Goal: Task Accomplishment & Management: Use online tool/utility

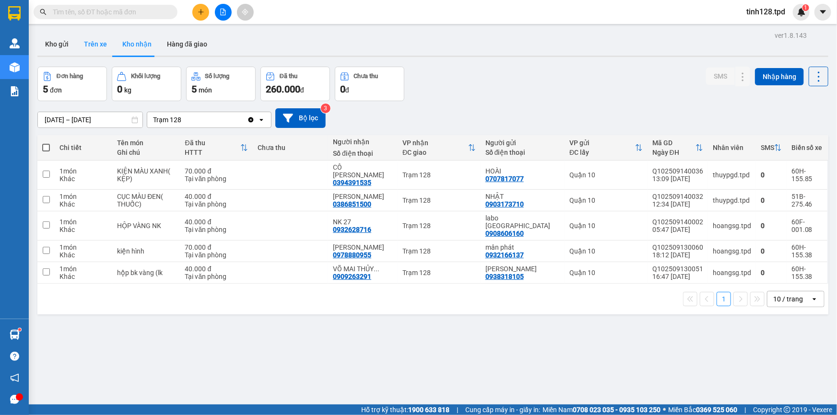
click at [85, 44] on button "Trên xe" at bounding box center [95, 44] width 38 height 23
type input "[DATE] – [DATE]"
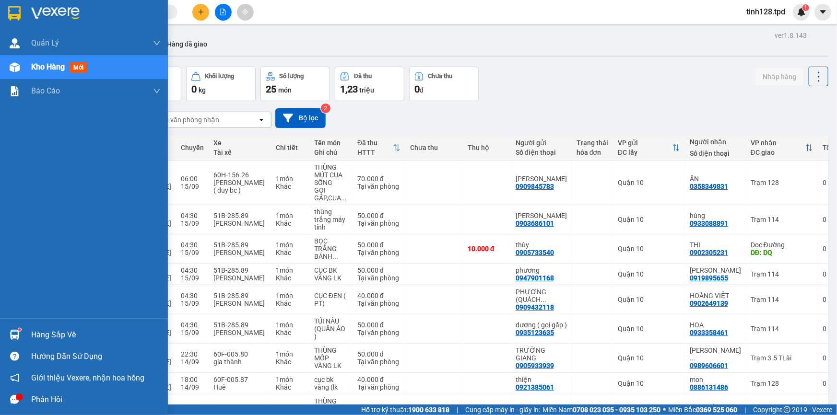
click at [19, 332] on div at bounding box center [14, 335] width 17 height 17
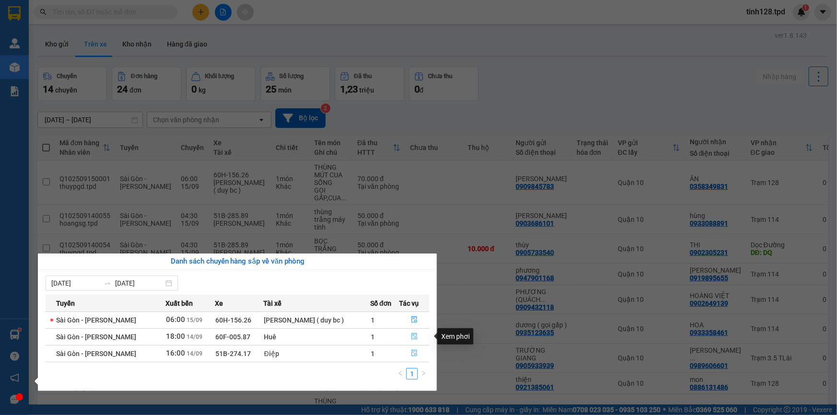
drag, startPoint x: 412, startPoint y: 349, endPoint x: 411, endPoint y: 330, distance: 19.2
click at [411, 330] on tbody "Sài Gòn - [PERSON_NAME] 06:00 [DATE] 60H-156.26 [PERSON_NAME] ( duy bc ) 1 Sài …" at bounding box center [238, 337] width 384 height 50
click at [413, 337] on icon "file-done" at bounding box center [415, 336] width 6 height 7
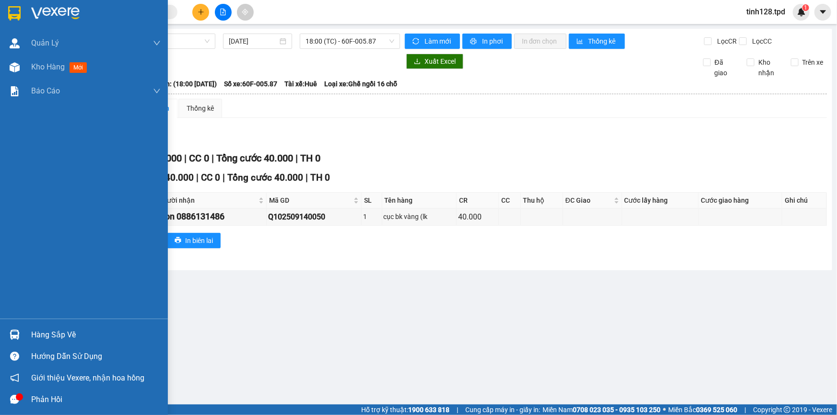
click at [45, 331] on div "Hàng sắp về" at bounding box center [95, 335] width 129 height 14
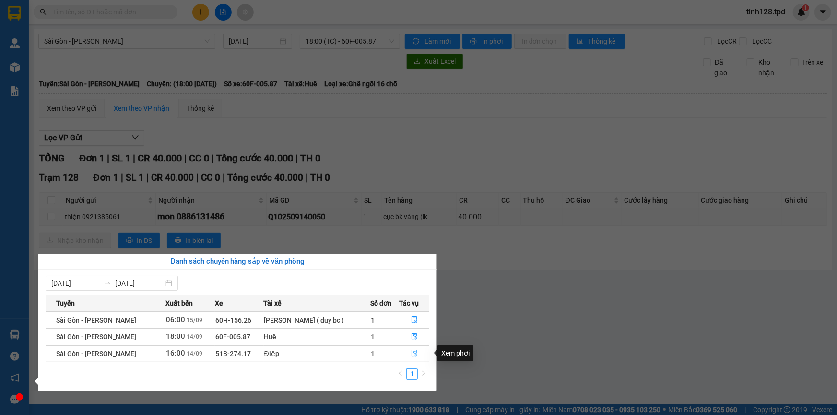
click at [415, 354] on icon "file-done" at bounding box center [414, 353] width 7 height 7
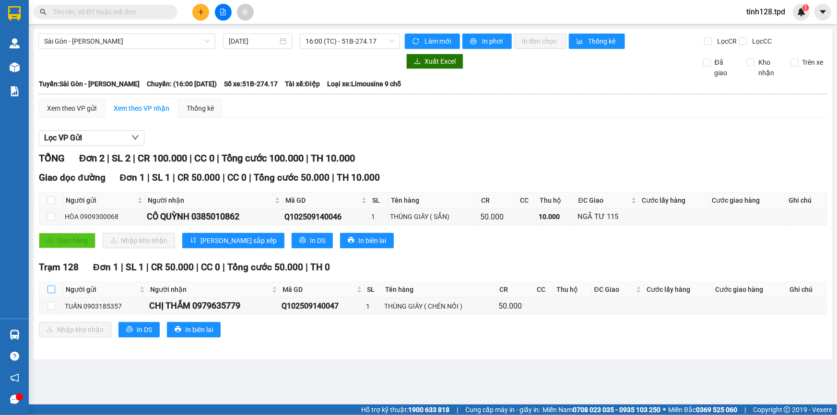
click at [51, 288] on input "checkbox" at bounding box center [51, 290] width 8 height 8
checkbox input "true"
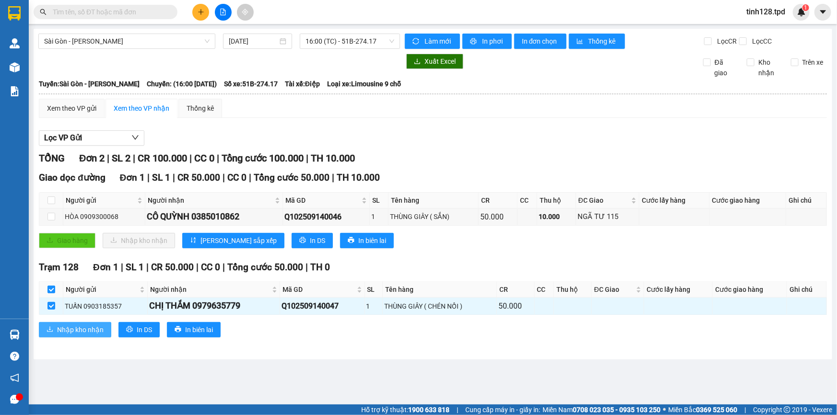
click at [94, 331] on span "Nhập kho nhận" at bounding box center [80, 330] width 47 height 11
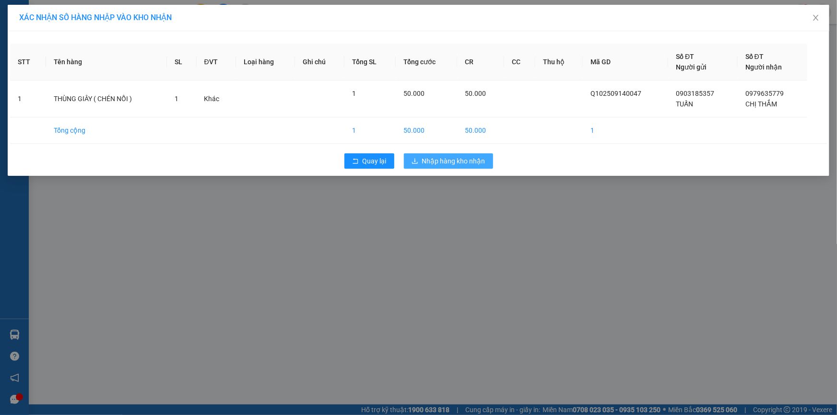
click at [470, 159] on span "Nhập hàng kho nhận" at bounding box center [453, 161] width 63 height 11
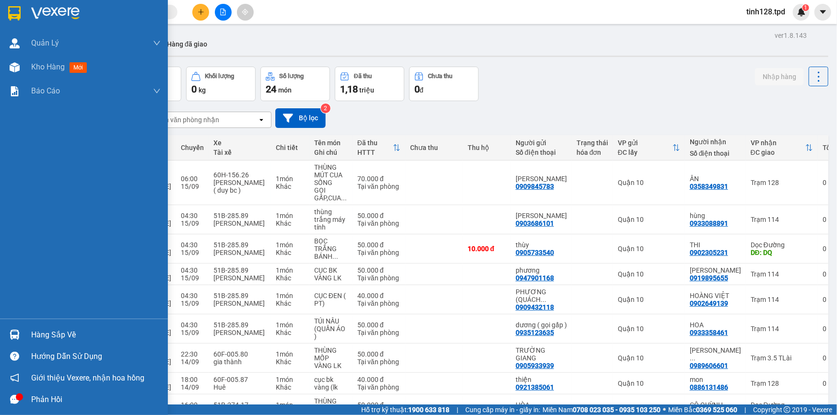
click at [26, 330] on div "Hàng sắp về" at bounding box center [84, 335] width 168 height 22
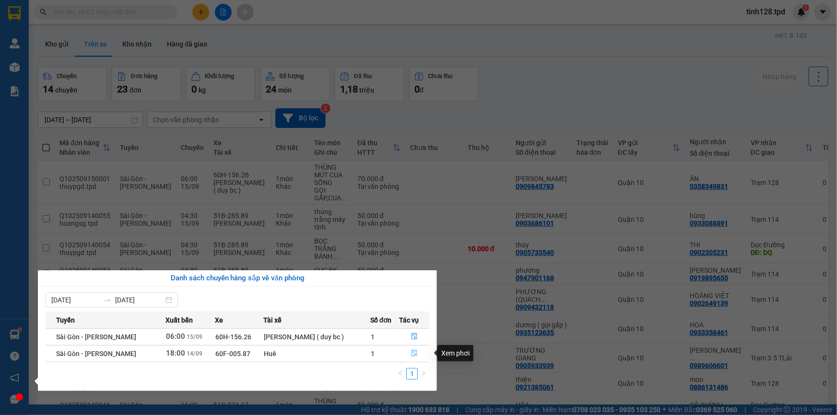
click at [414, 358] on button "button" at bounding box center [414, 353] width 29 height 15
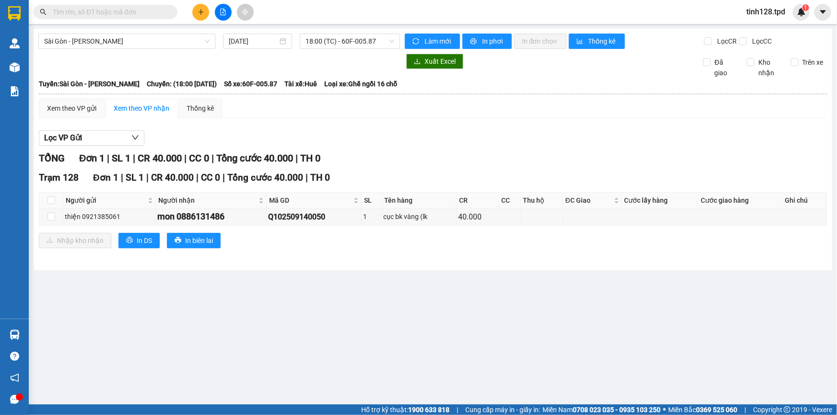
click at [167, 14] on span at bounding box center [106, 12] width 144 height 14
click at [162, 10] on input "text" at bounding box center [109, 12] width 113 height 11
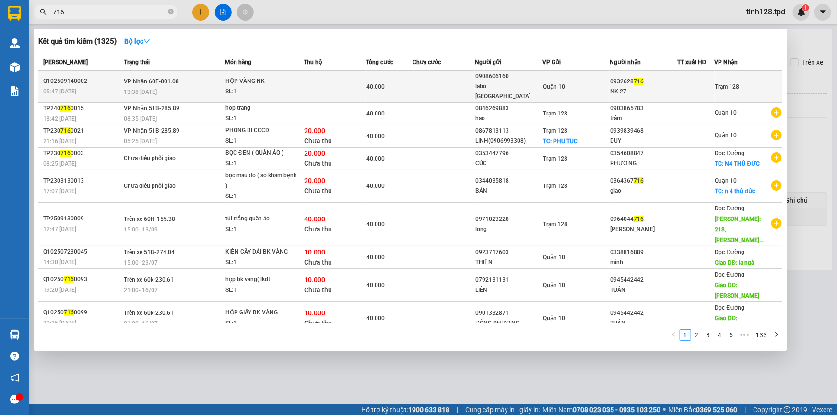
type input "716"
click at [463, 80] on td at bounding box center [444, 87] width 62 height 32
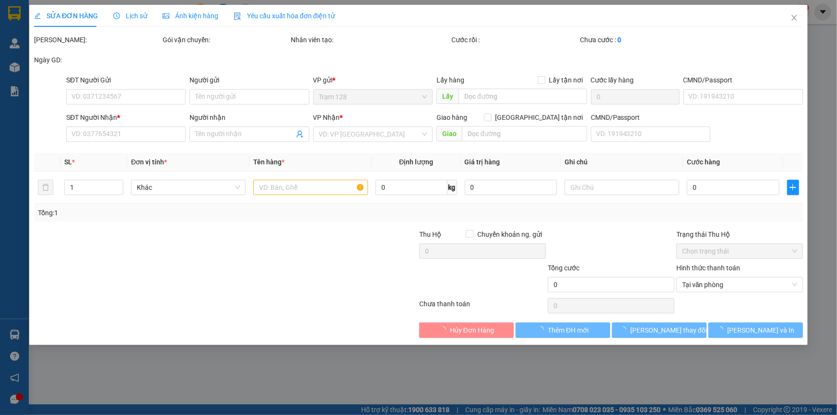
type input "0908606160"
type input "labo [GEOGRAPHIC_DATA]"
type input "079069004586"
type input "0932628716"
type input "NK 27"
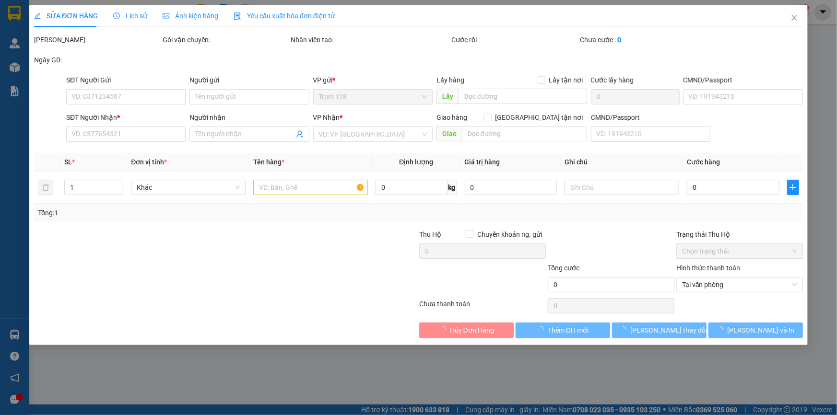
type input "40.000"
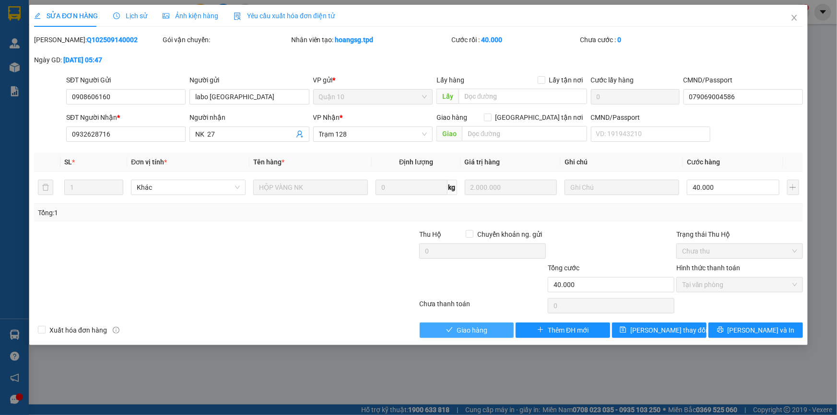
click at [476, 329] on span "Giao hàng" at bounding box center [472, 330] width 31 height 11
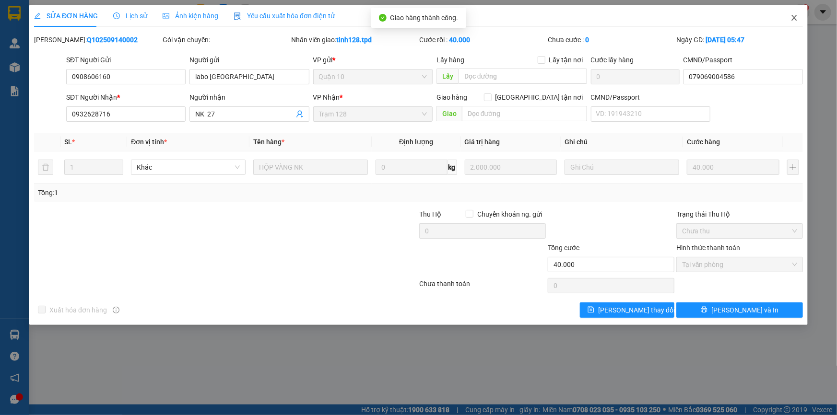
click at [791, 18] on icon "close" at bounding box center [794, 18] width 8 height 8
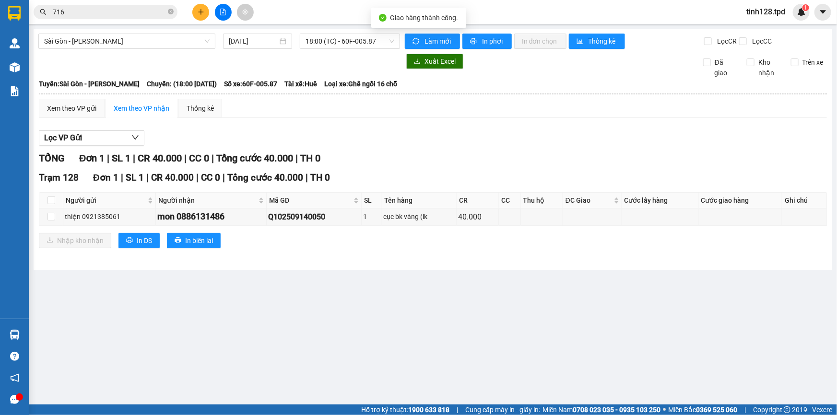
click at [109, 10] on input "716" at bounding box center [109, 12] width 113 height 11
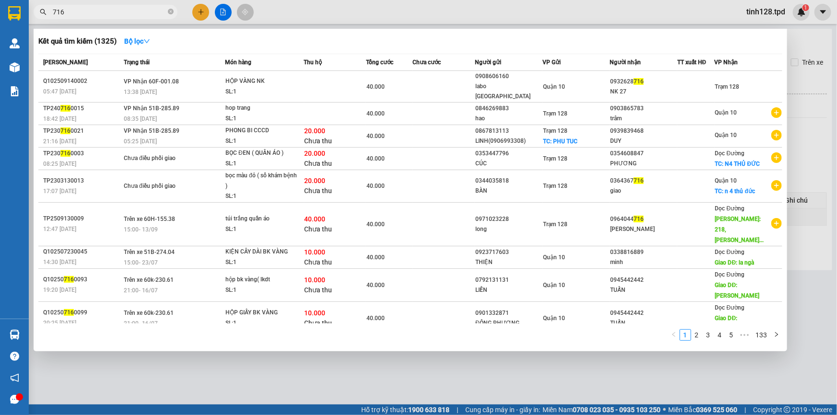
drag, startPoint x: 535, startPoint y: 375, endPoint x: 523, endPoint y: 373, distance: 12.1
click at [534, 375] on div at bounding box center [418, 207] width 837 height 415
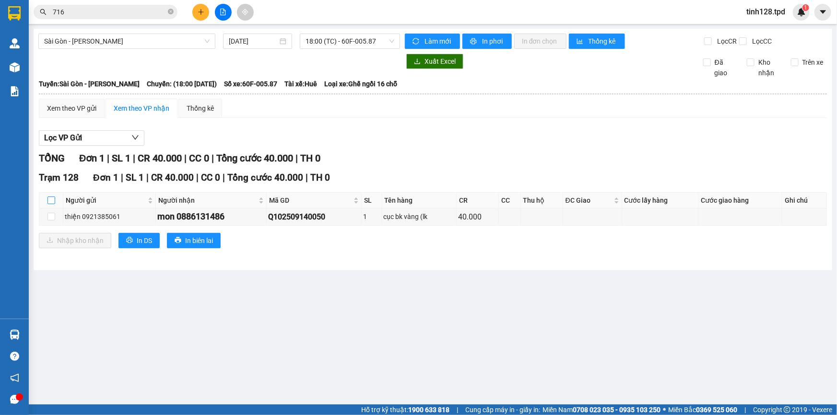
click at [52, 200] on input "checkbox" at bounding box center [51, 201] width 8 height 8
checkbox input "true"
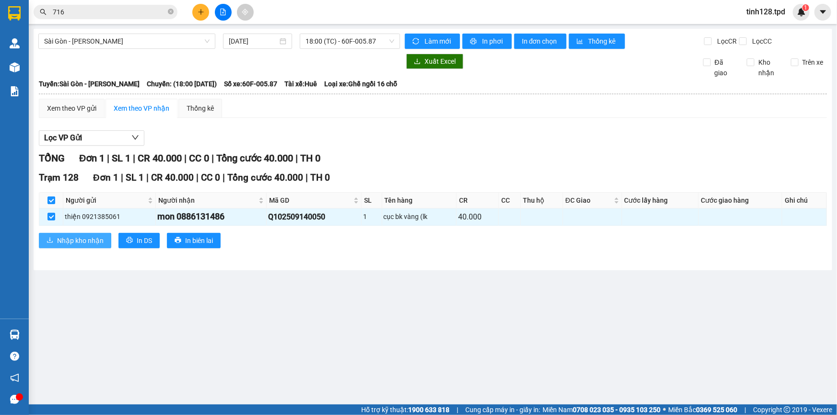
click at [79, 242] on span "Nhập kho nhận" at bounding box center [80, 240] width 47 height 11
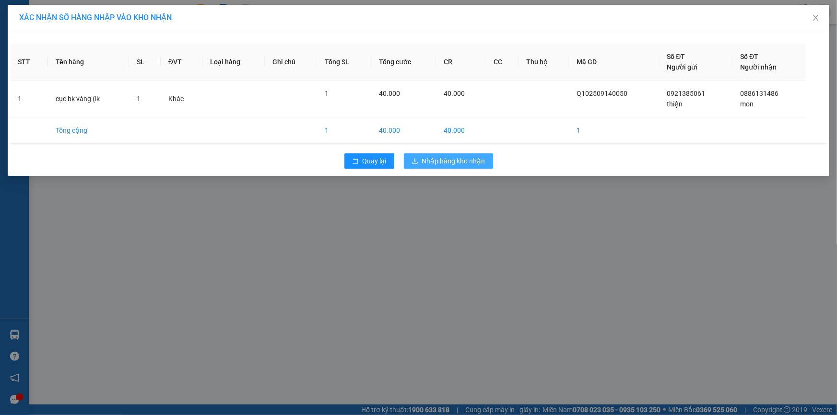
click at [444, 157] on span "Nhập hàng kho nhận" at bounding box center [453, 161] width 63 height 11
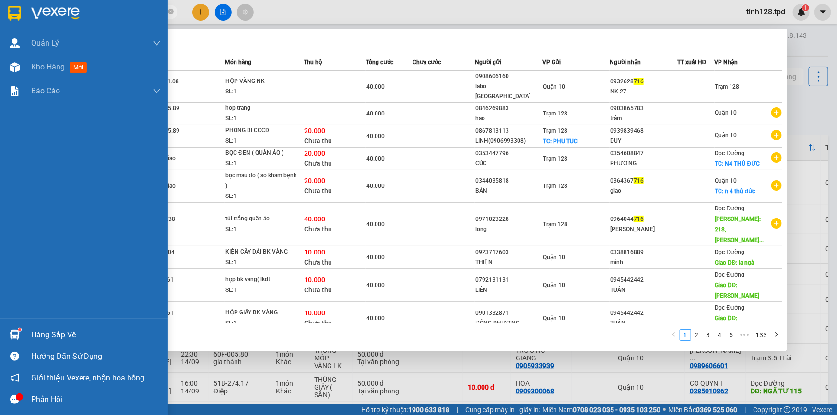
drag, startPoint x: 136, startPoint y: 15, endPoint x: 24, endPoint y: 24, distance: 112.0
click at [24, 24] on section "Kết quả tìm kiếm ( 1325 ) Bộ lọc Mã ĐH Trạng thái Món hàng Thu hộ Tổng cước Chư…" at bounding box center [418, 207] width 837 height 415
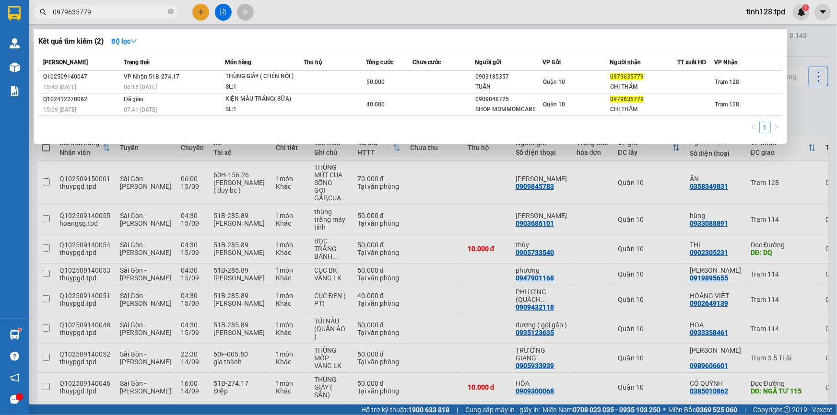
type input "0979635779"
drag, startPoint x: 478, startPoint y: 223, endPoint x: 483, endPoint y: 223, distance: 5.3
click at [482, 223] on div at bounding box center [418, 207] width 837 height 415
